Goal: Task Accomplishment & Management: Complete application form

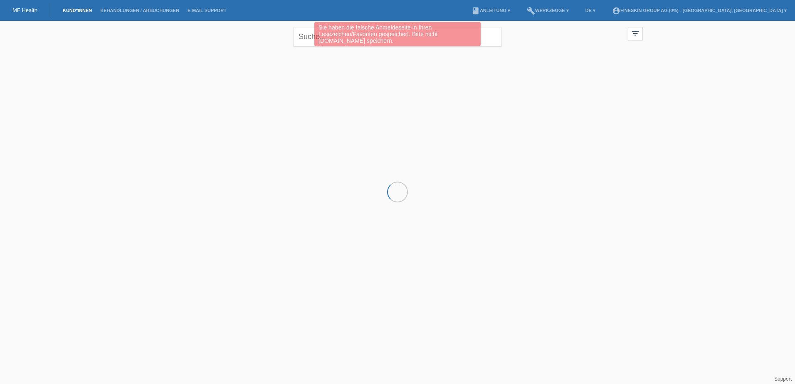
click at [307, 33] on div "Sie haben die falsche Anmeldeseite in Ihren Lesezeichen/Favoriten gespeichert. …" at bounding box center [397, 35] width 477 height 26
click at [304, 36] on div "Sie haben die falsche Anmeldeseite in Ihren Lesezeichen/Favoriten gespeichert. …" at bounding box center [397, 35] width 477 height 26
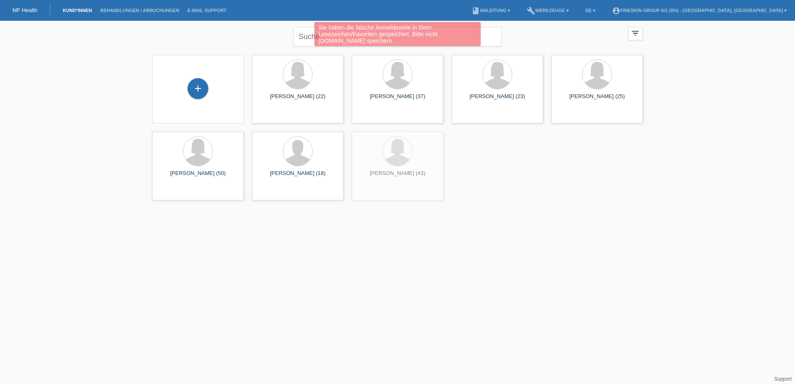
click at [304, 37] on div "Sie haben die falsche Anmeldeseite in Ihren Lesezeichen/Favoriten gespeichert. …" at bounding box center [397, 35] width 477 height 26
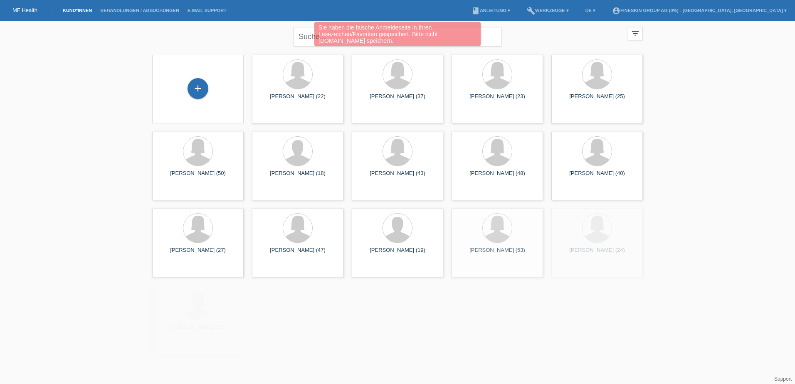
click at [304, 37] on div "Sie haben die falsche Anmeldeseite in Ihren Lesezeichen/Favoriten gespeichert. …" at bounding box center [397, 35] width 477 height 26
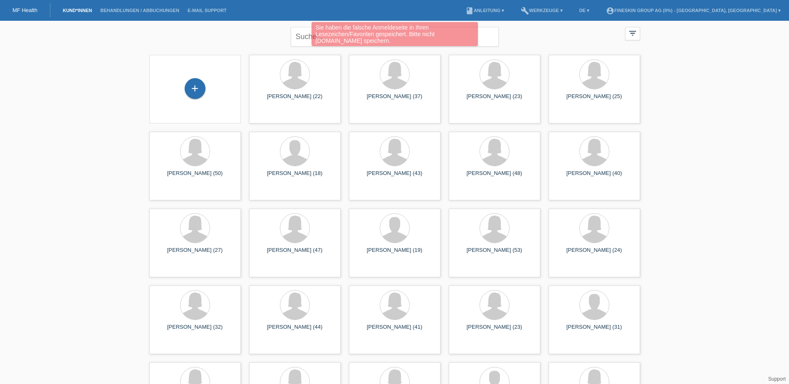
click at [304, 35] on div "Sie haben die falsche Anmeldeseite in Ihren Lesezeichen/Favoriten gespeichert. …" at bounding box center [394, 35] width 473 height 26
click at [303, 35] on div "Sie haben die falsche Anmeldeseite in Ihren Lesezeichen/Favoriten gespeichert. …" at bounding box center [394, 35] width 473 height 26
click at [485, 35] on div "Sie haben die falsche Anmeldeseite in Ihren Lesezeichen/Favoriten gespeichert. …" at bounding box center [394, 35] width 473 height 26
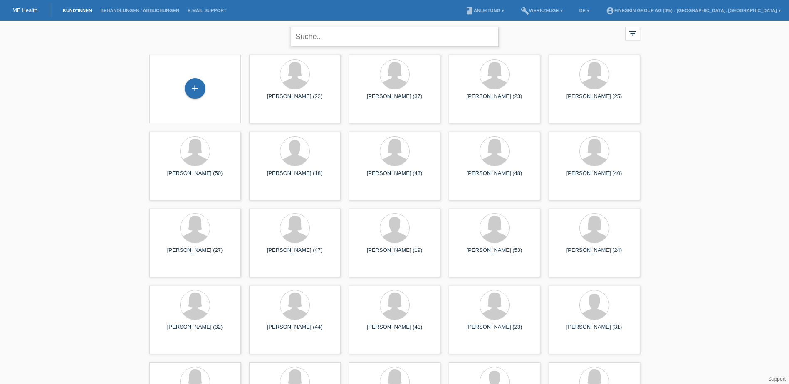
click at [309, 35] on input "text" at bounding box center [395, 37] width 208 height 20
type input "vadini"
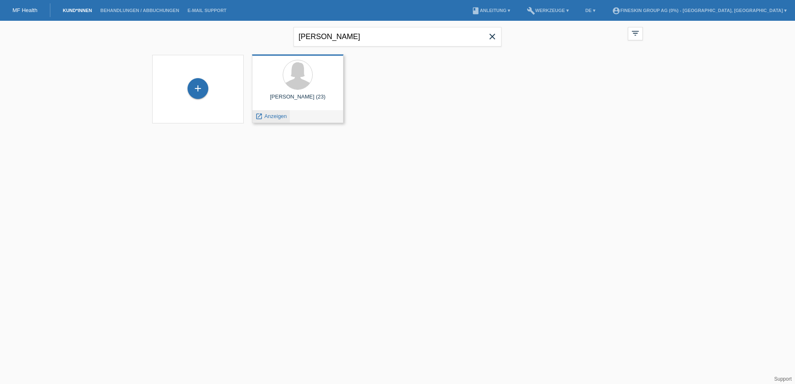
click at [280, 113] on span "Anzeigen" at bounding box center [275, 116] width 22 height 6
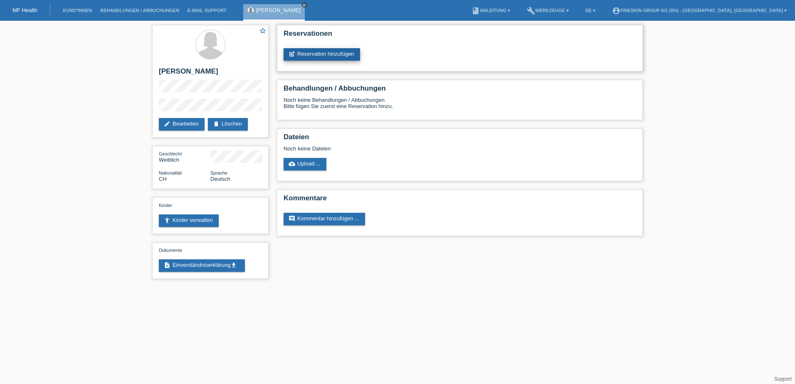
click at [311, 51] on link "post_add Reservation hinzufügen" at bounding box center [322, 54] width 77 height 12
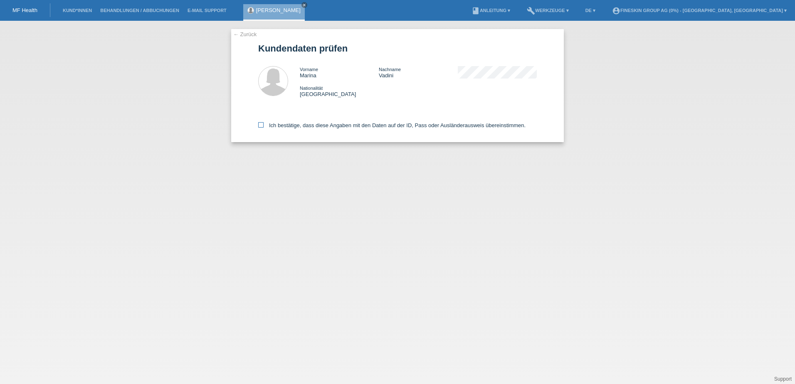
click at [341, 123] on label "Ich bestätige, dass diese Angaben mit den Daten auf der ID, Pass oder Ausländer…" at bounding box center [391, 125] width 267 height 6
click at [264, 123] on input "Ich bestätige, dass diese Angaben mit den Daten auf der ID, Pass oder Ausländer…" at bounding box center [260, 124] width 5 height 5
checkbox input "true"
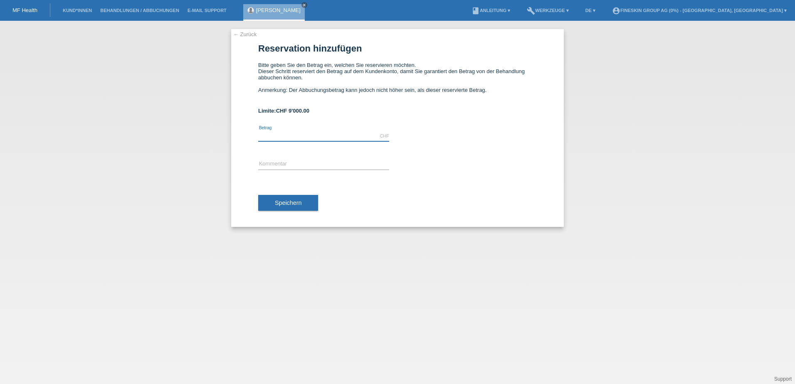
click at [323, 135] on input "text" at bounding box center [323, 136] width 131 height 10
type input "9000.00"
click at [269, 162] on input "text" at bounding box center [323, 164] width 131 height 10
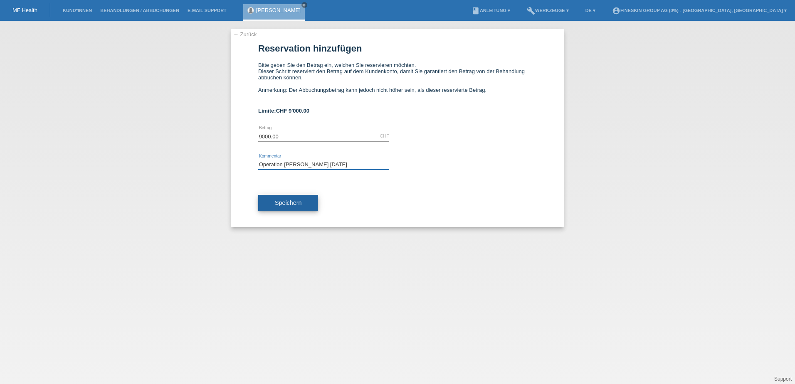
type input "Operation Dr. Isac 13.08.2025"
click at [294, 200] on span "Speichern" at bounding box center [288, 203] width 27 height 7
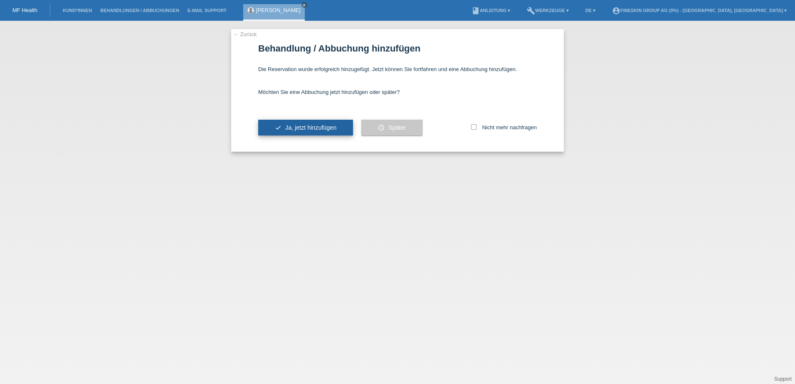
click at [282, 127] on button "check Ja, jetzt hinzufügen" at bounding box center [305, 128] width 95 height 16
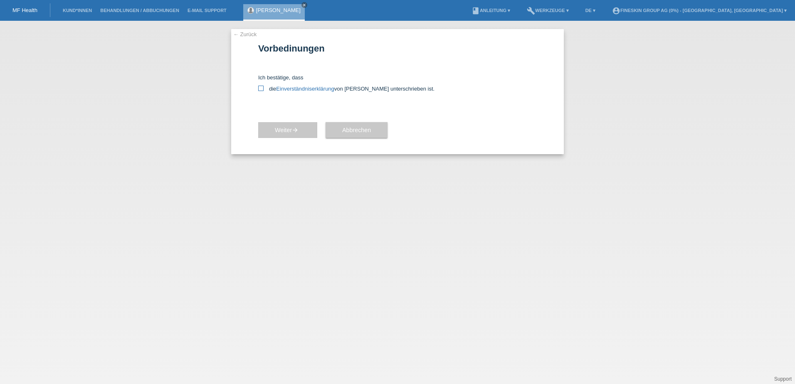
click at [262, 88] on icon at bounding box center [260, 88] width 5 height 5
click at [262, 88] on input "die Einverständniserklärung von der Kundin unterschrieben ist." at bounding box center [260, 88] width 5 height 5
checkbox input "true"
click at [277, 128] on span "Weiter arrow_forward" at bounding box center [288, 130] width 26 height 7
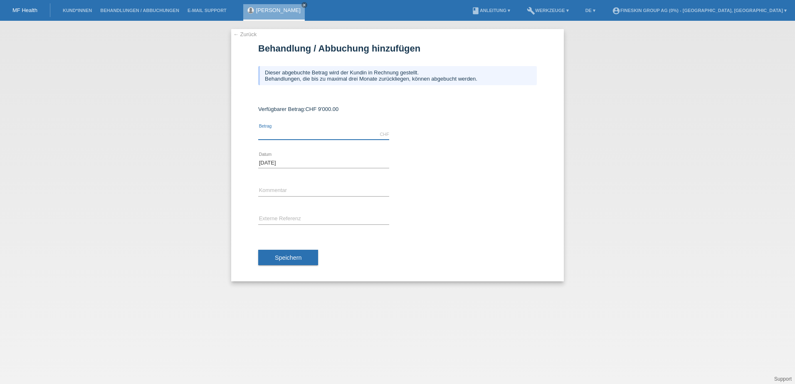
click at [278, 132] on input "text" at bounding box center [323, 134] width 131 height 10
type input "9000.00"
click at [269, 189] on input "text" at bounding box center [323, 191] width 131 height 10
type input "Operation [PERSON_NAME] [DATE]"
click at [288, 260] on span "Speichern" at bounding box center [288, 257] width 27 height 7
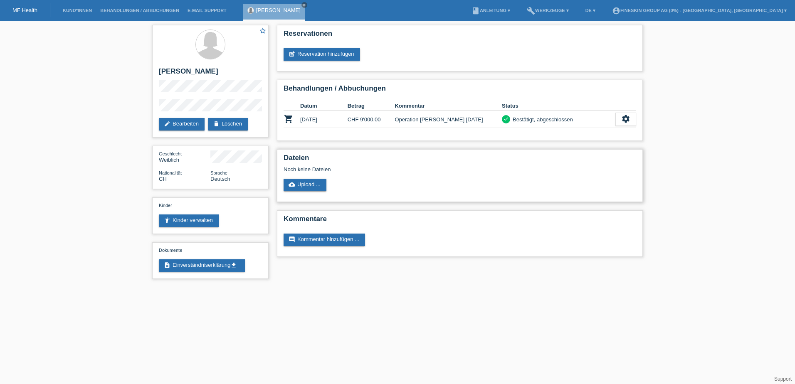
click at [445, 167] on div "Noch keine Dateien" at bounding box center [411, 169] width 254 height 6
